Goal: Information Seeking & Learning: Learn about a topic

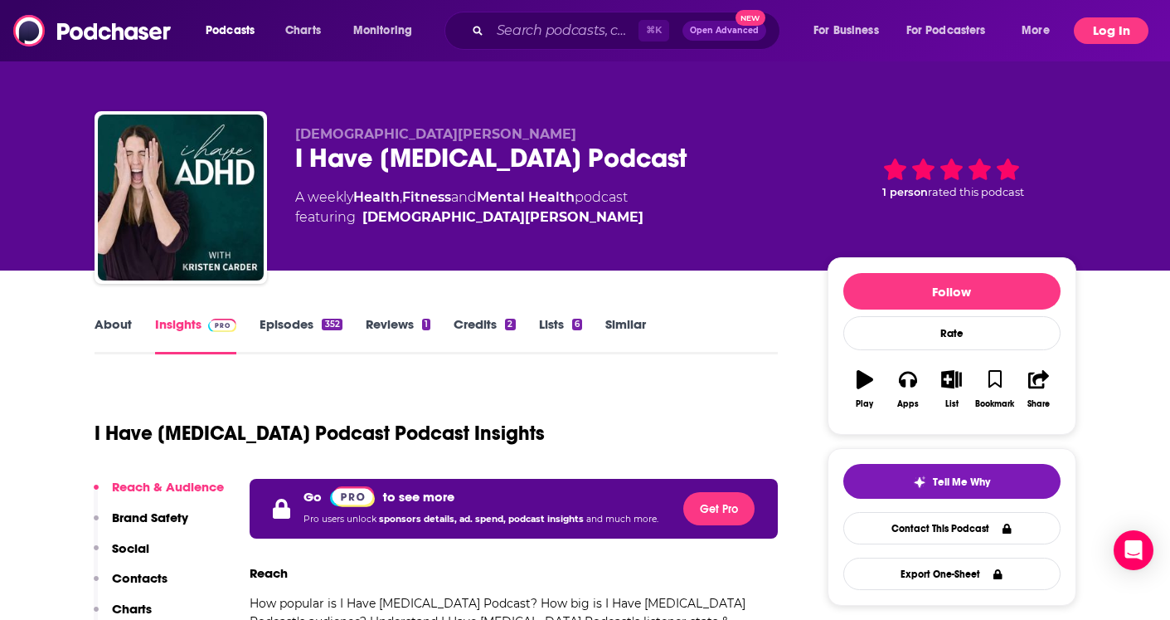
click at [1101, 33] on button "Log In" at bounding box center [1111, 30] width 75 height 27
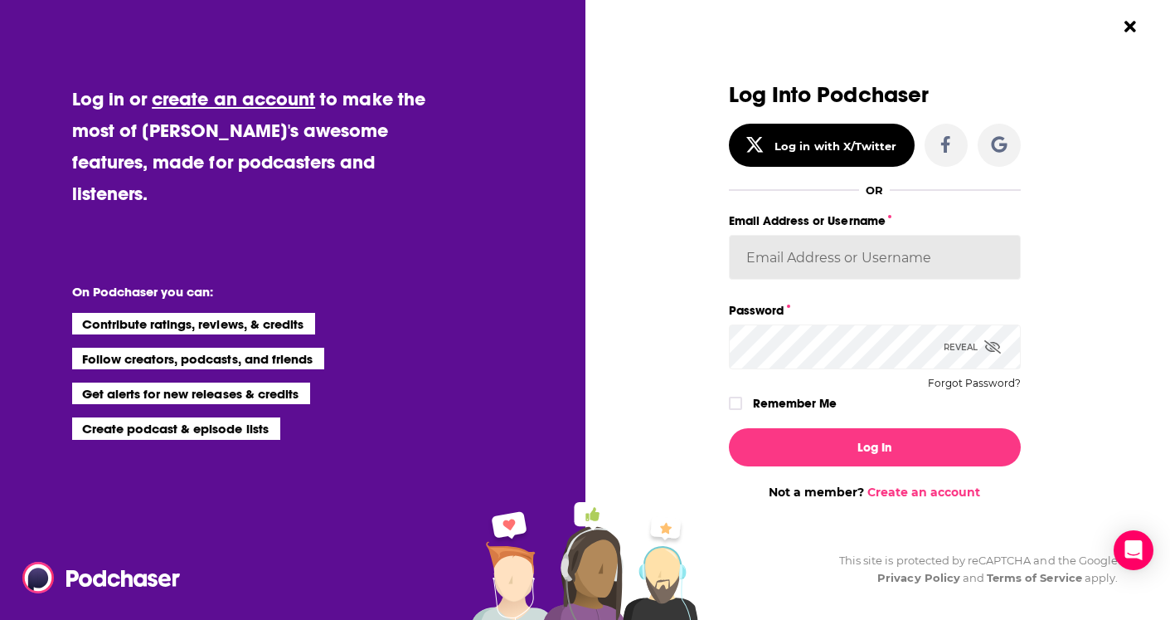
type input "[EMAIL_ADDRESS][DOMAIN_NAME]"
click at [874, 446] on button "Log In" at bounding box center [875, 447] width 292 height 38
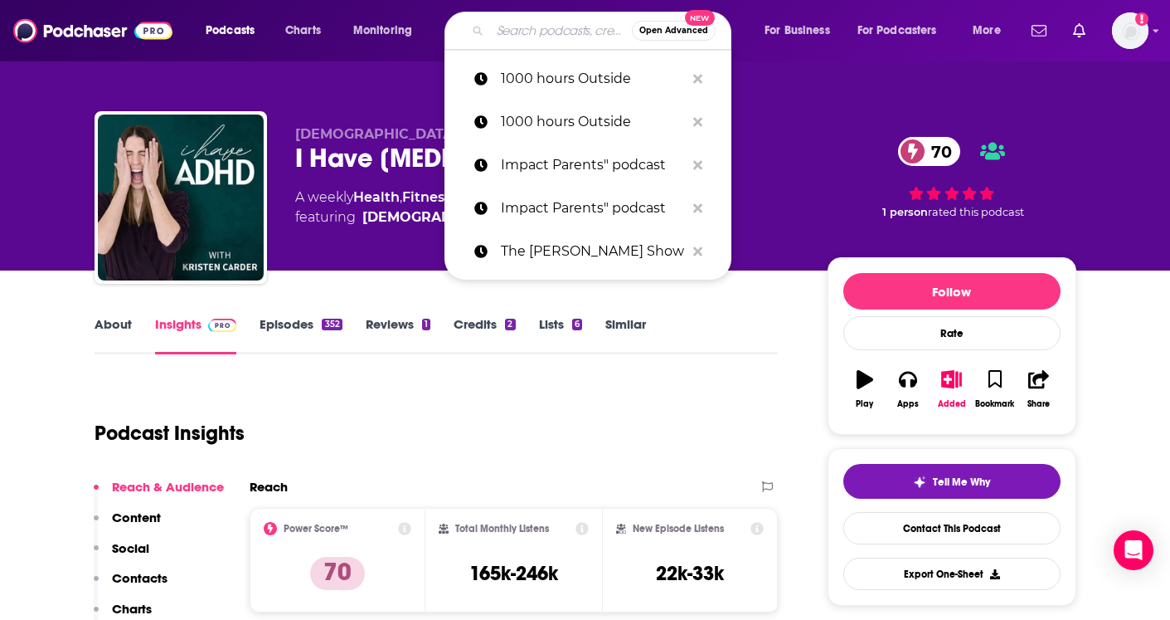
click at [495, 32] on input "Search podcasts, credits, & more..." at bounding box center [561, 30] width 142 height 27
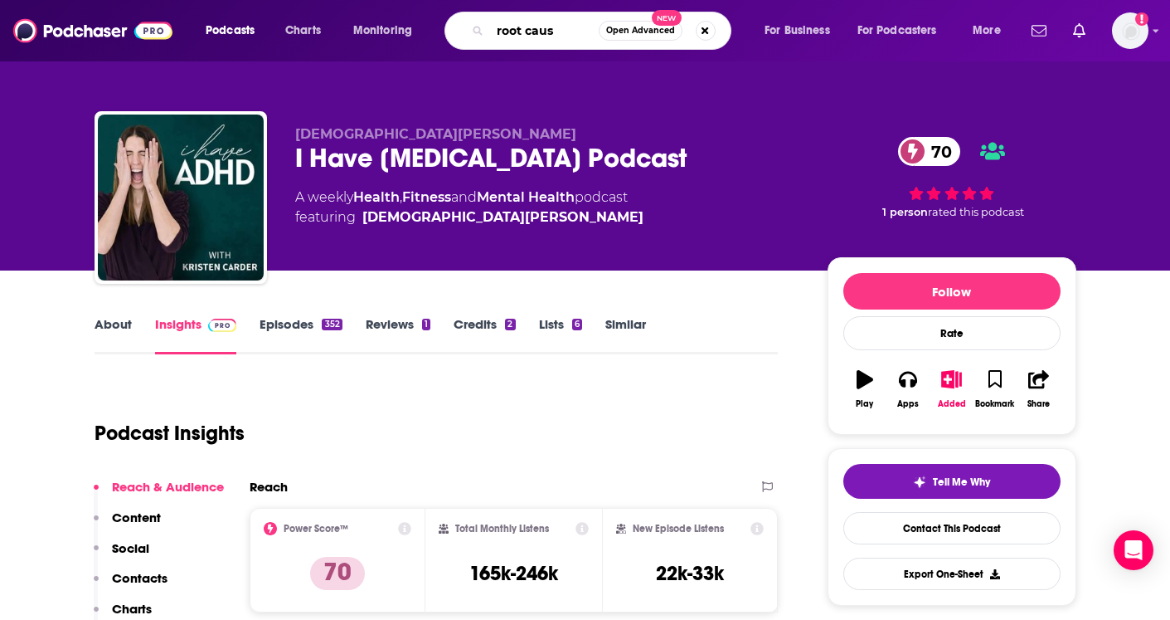
type input "root cause"
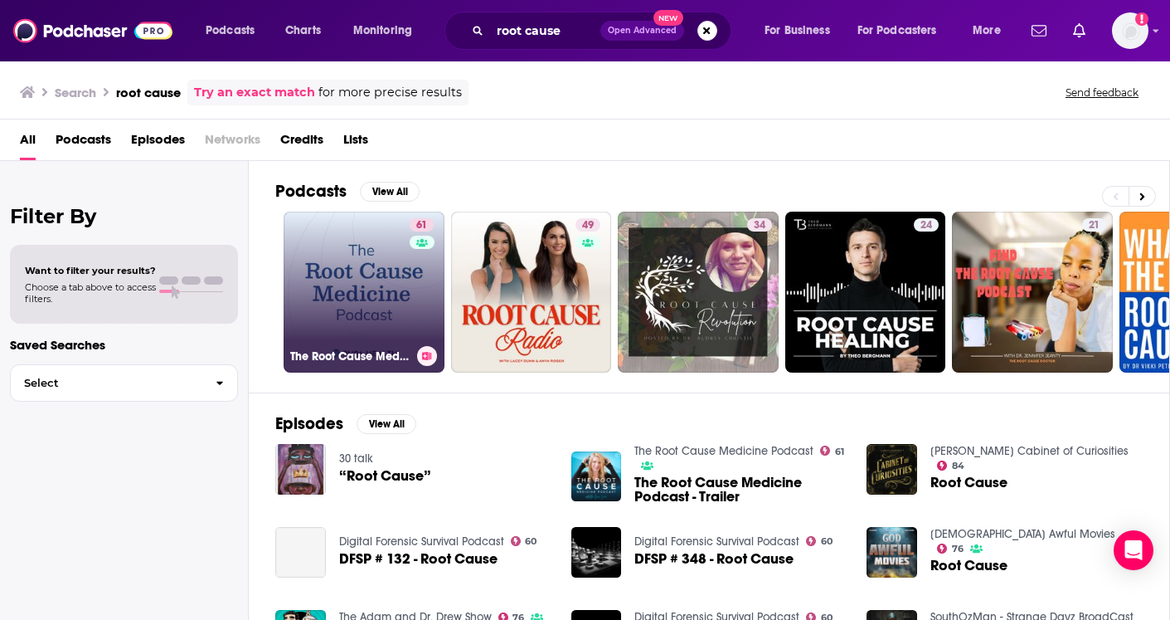
click at [345, 265] on link "61 The Root Cause Medicine Podcast" at bounding box center [364, 292] width 161 height 161
